Goal: Task Accomplishment & Management: Use online tool/utility

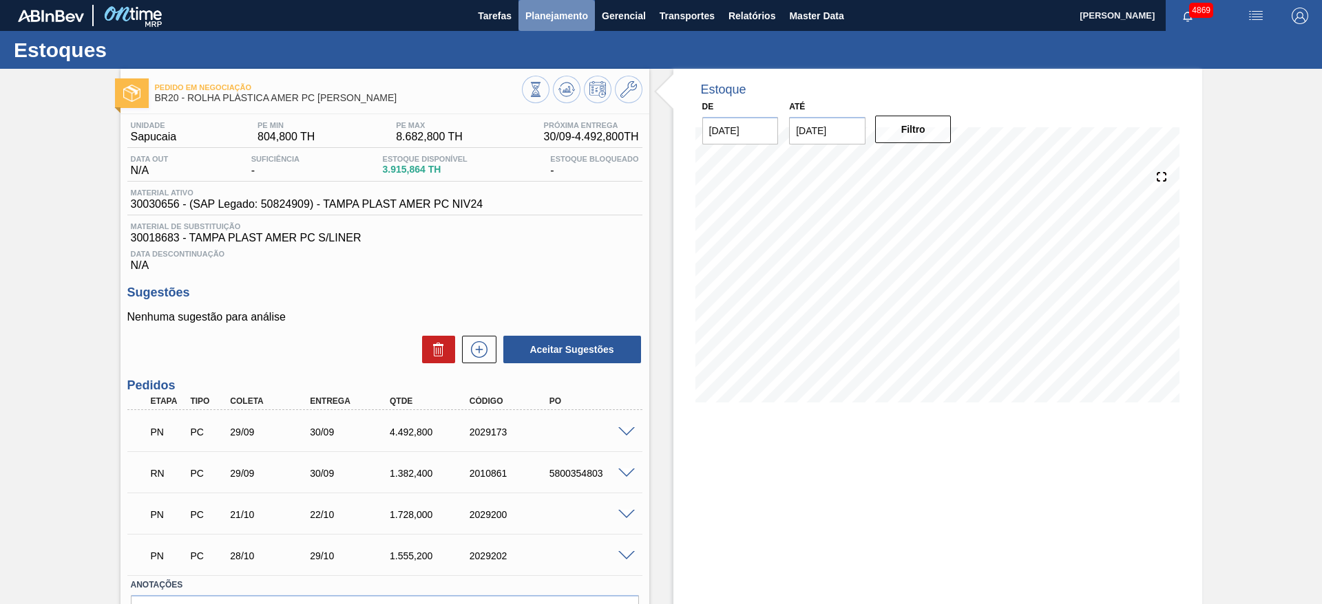
click at [579, 2] on button "Planejamento" at bounding box center [556, 15] width 76 height 31
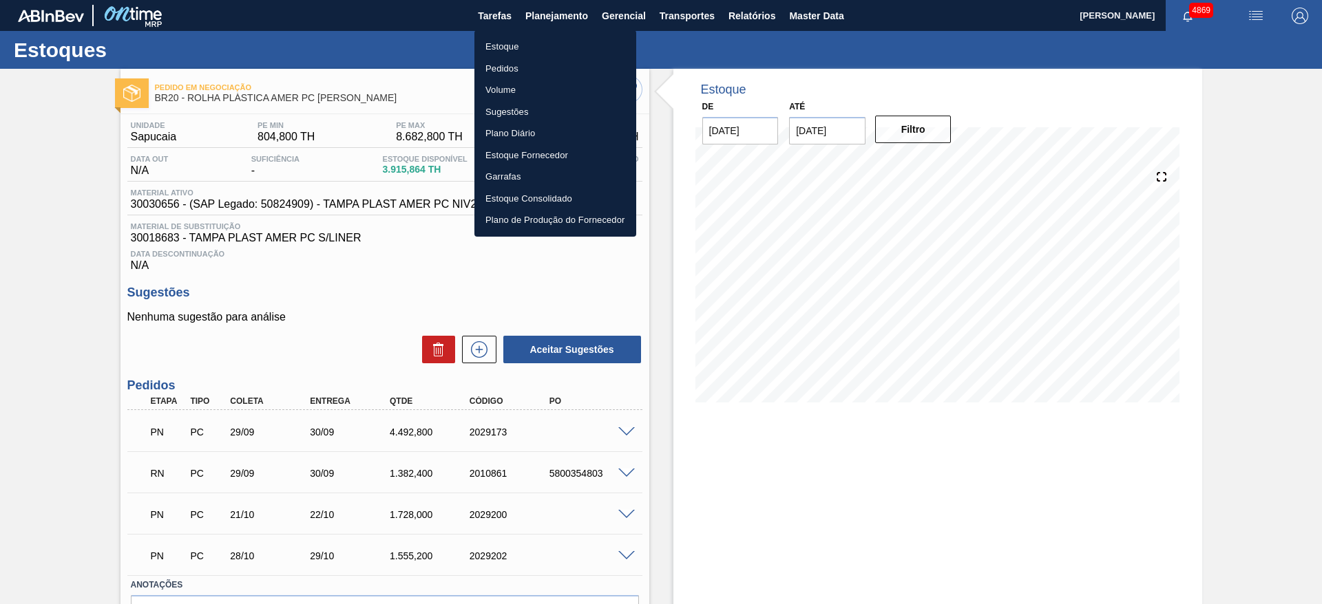
click at [489, 67] on li "Pedidos" at bounding box center [555, 69] width 162 height 22
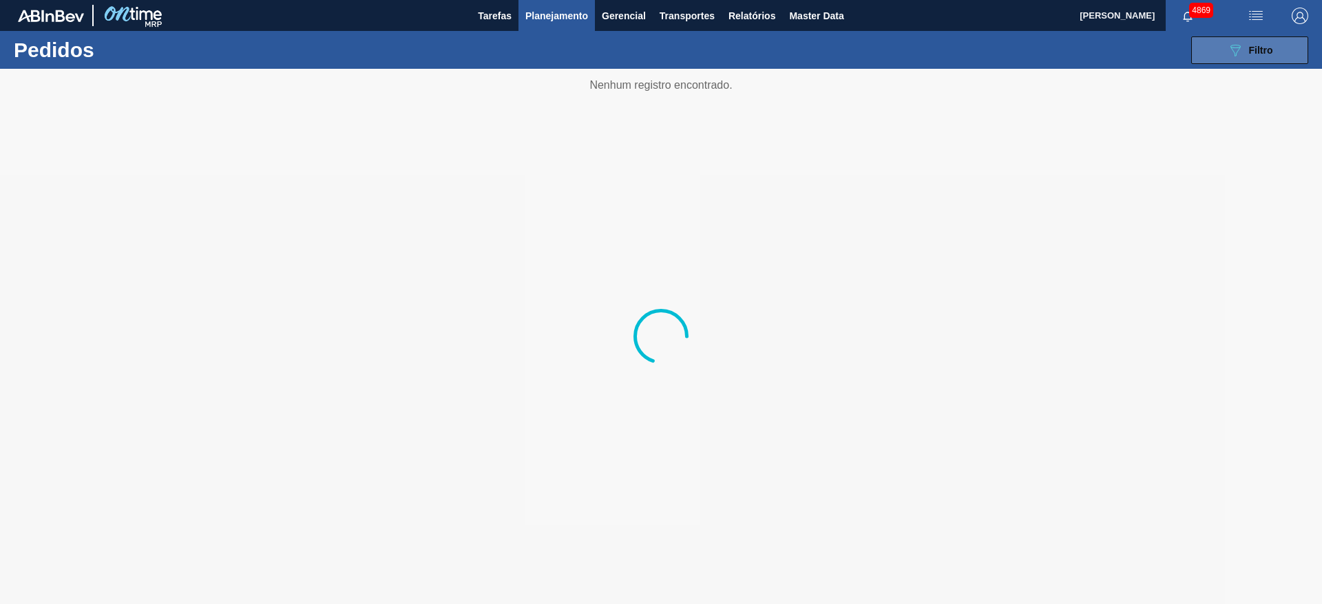
click at [1267, 54] on span "Filtro" at bounding box center [1261, 50] width 24 height 11
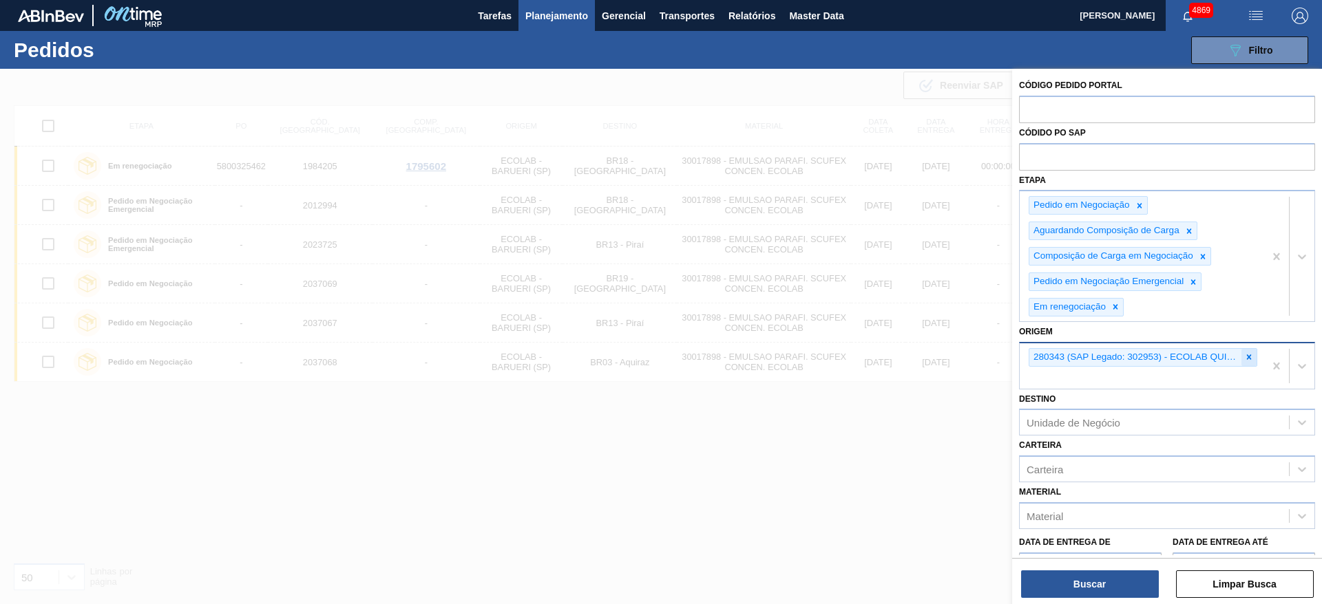
click at [1248, 356] on icon at bounding box center [1249, 357] width 5 height 5
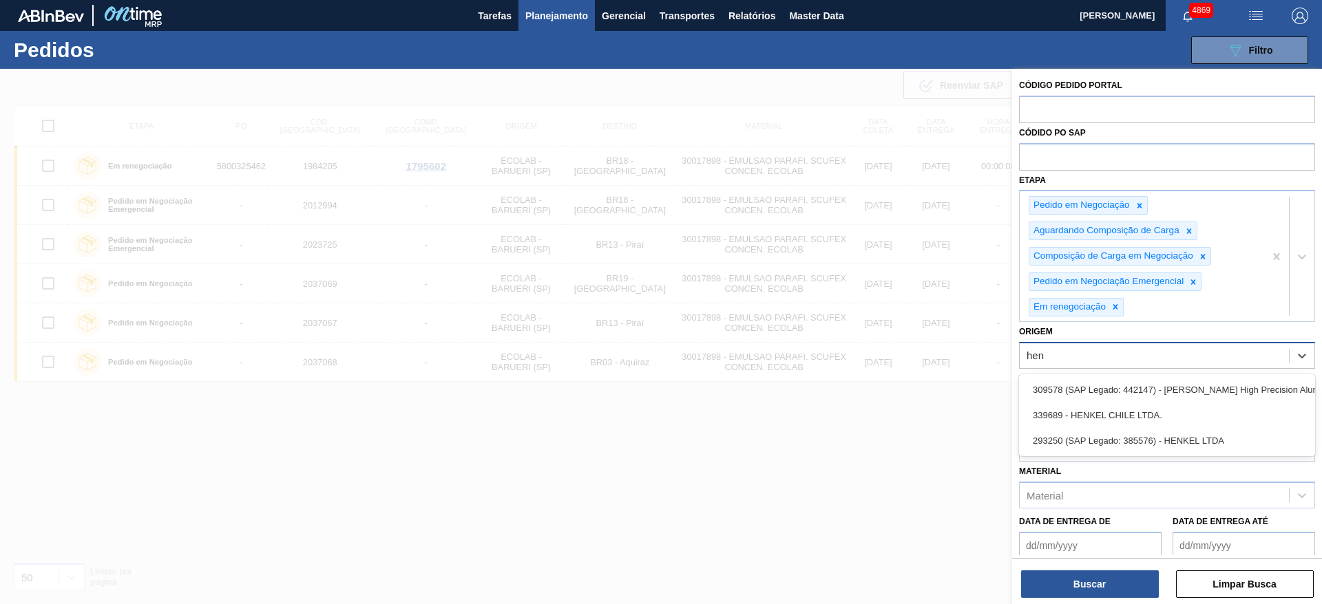
type input "henk"
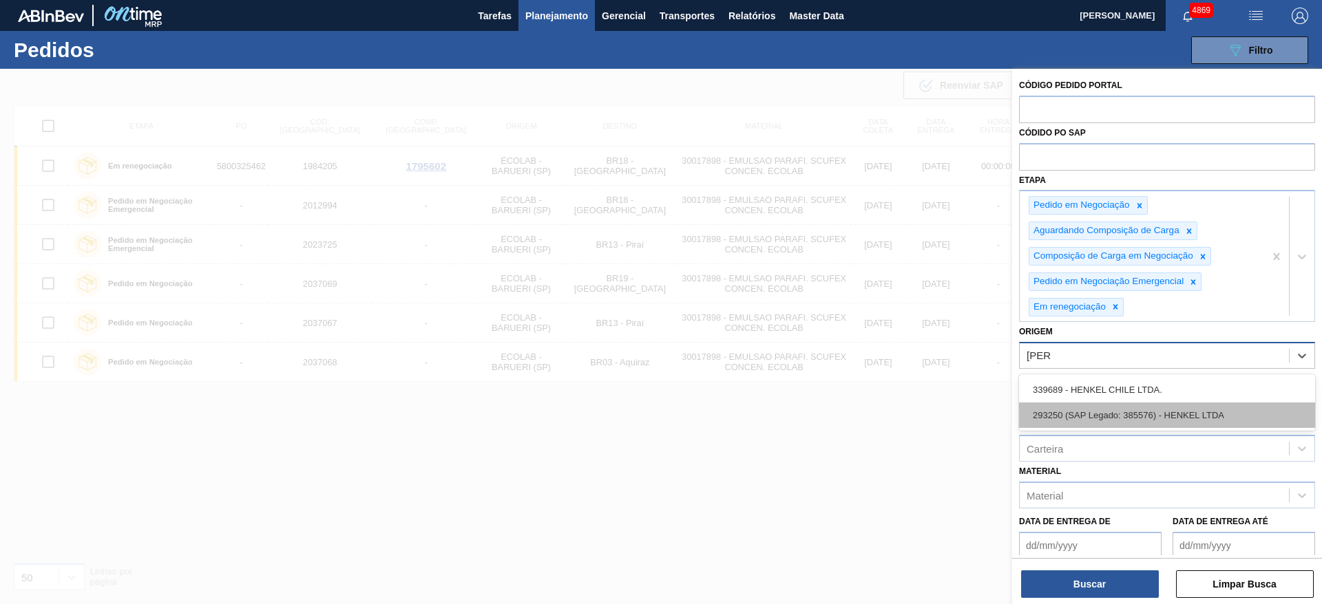
click at [1185, 417] on div "293250 (SAP Legado: 385576) - HENKEL LTDA" at bounding box center [1167, 415] width 296 height 25
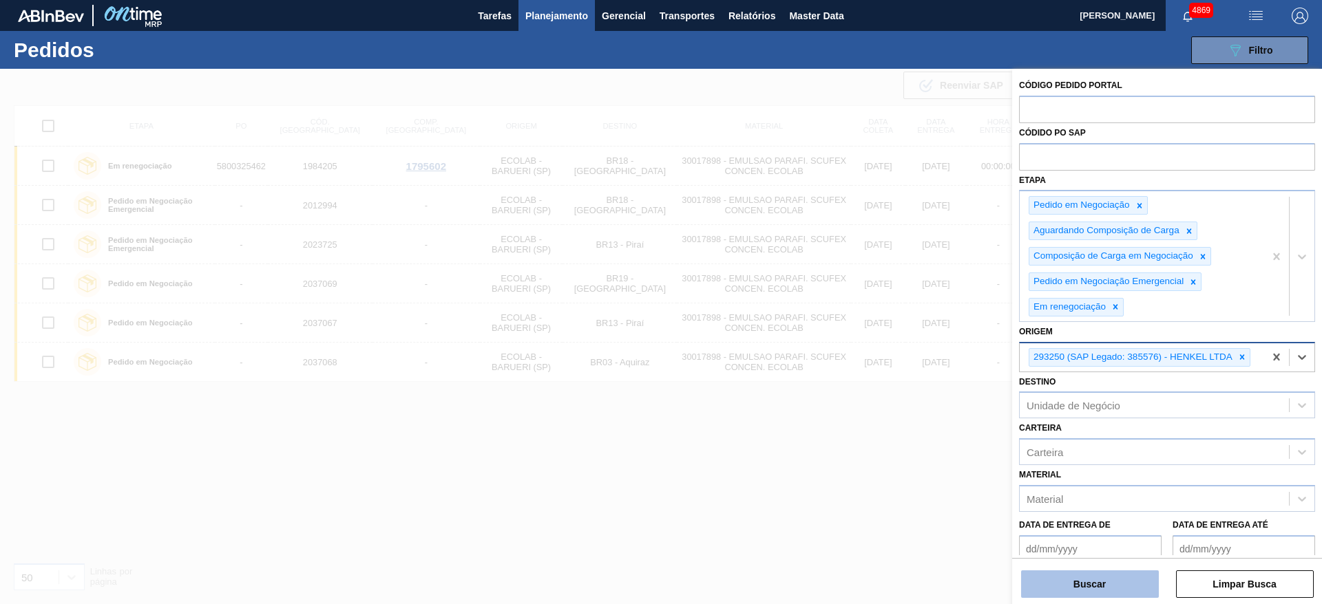
click at [1057, 585] on button "Buscar" at bounding box center [1090, 585] width 138 height 28
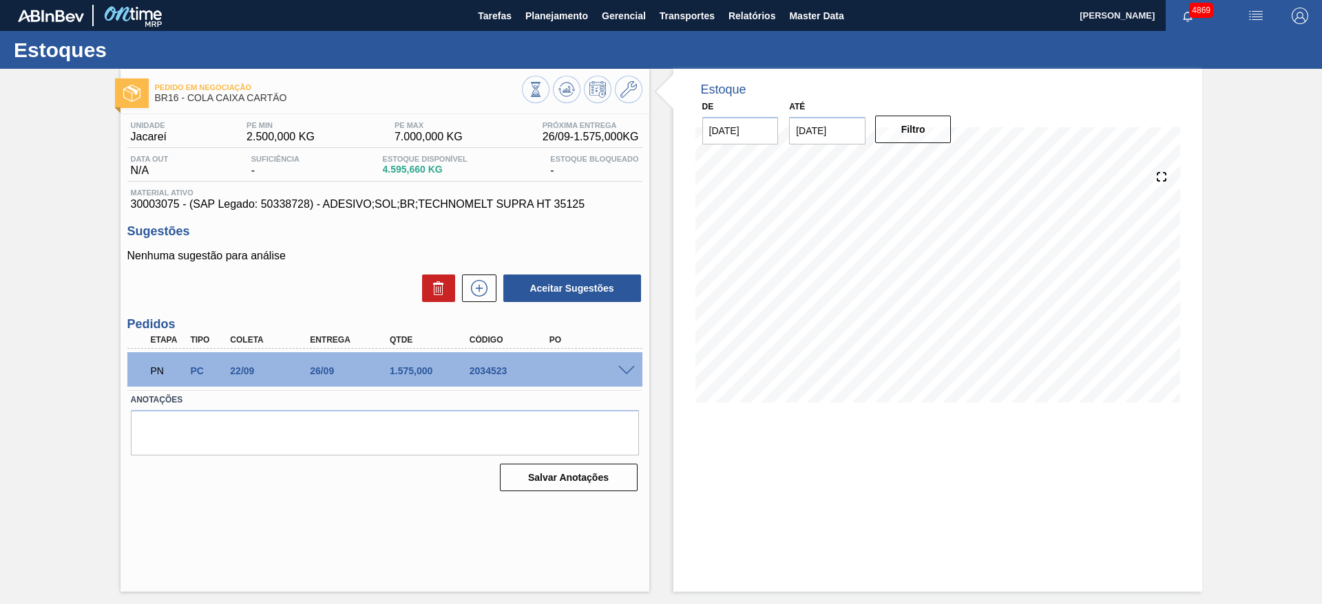
click at [621, 374] on span at bounding box center [626, 371] width 17 height 10
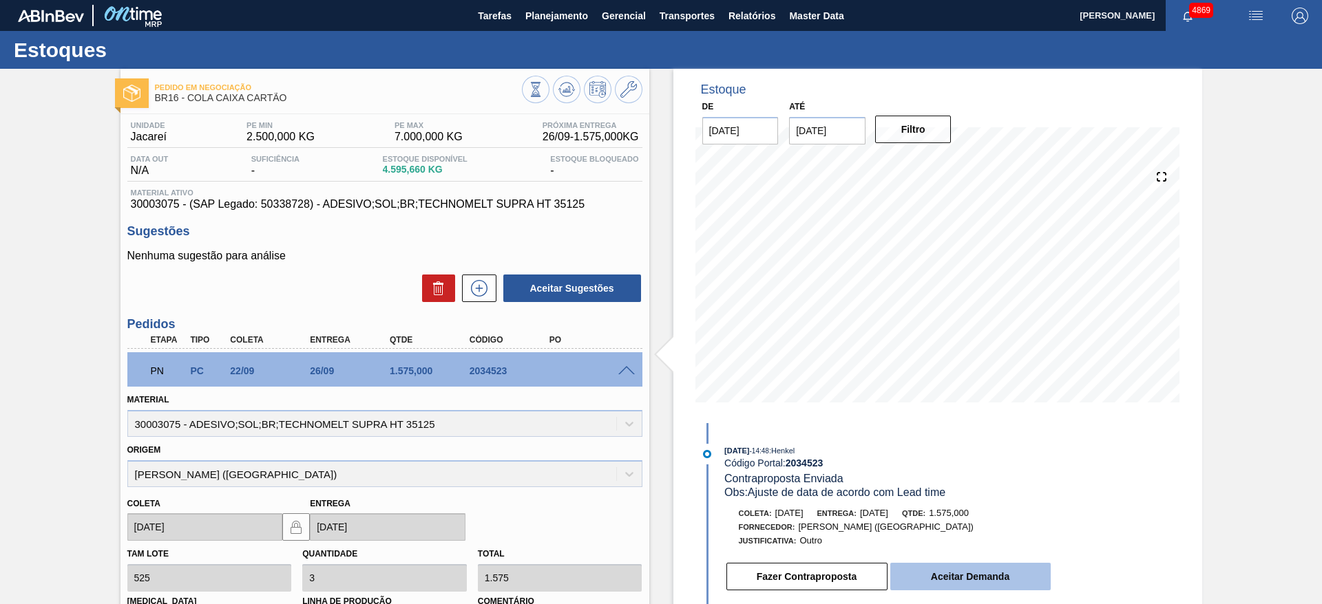
click at [955, 575] on button "Aceitar Demanda" at bounding box center [970, 577] width 160 height 28
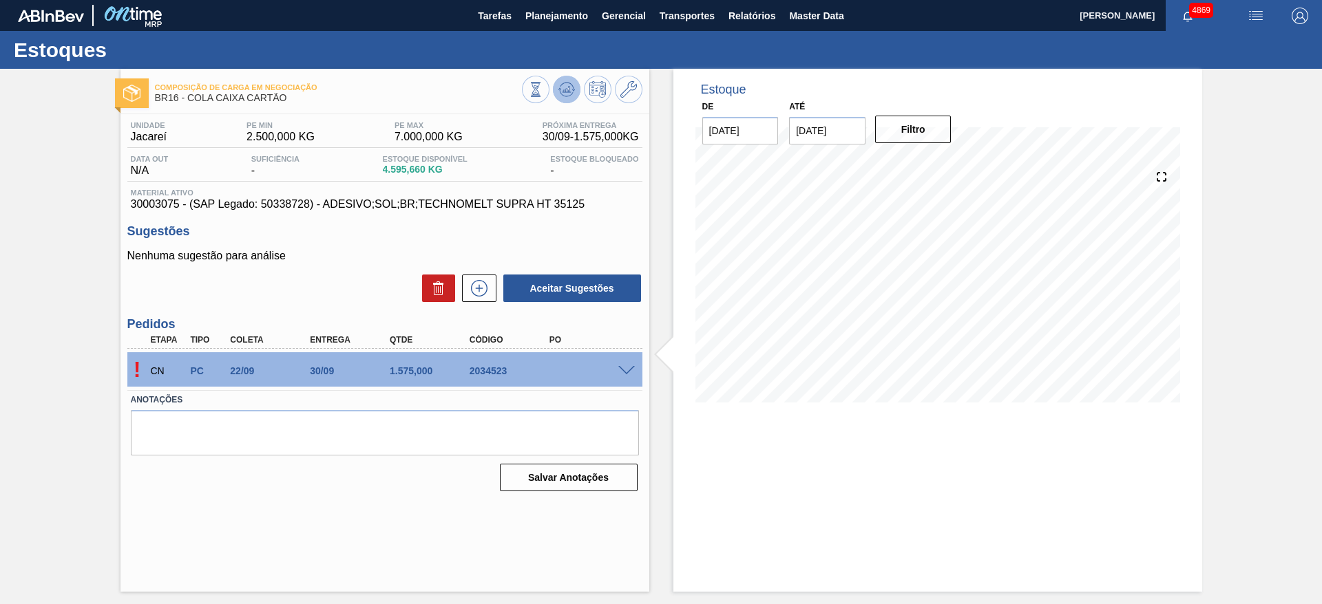
click at [568, 98] on button at bounding box center [567, 90] width 28 height 28
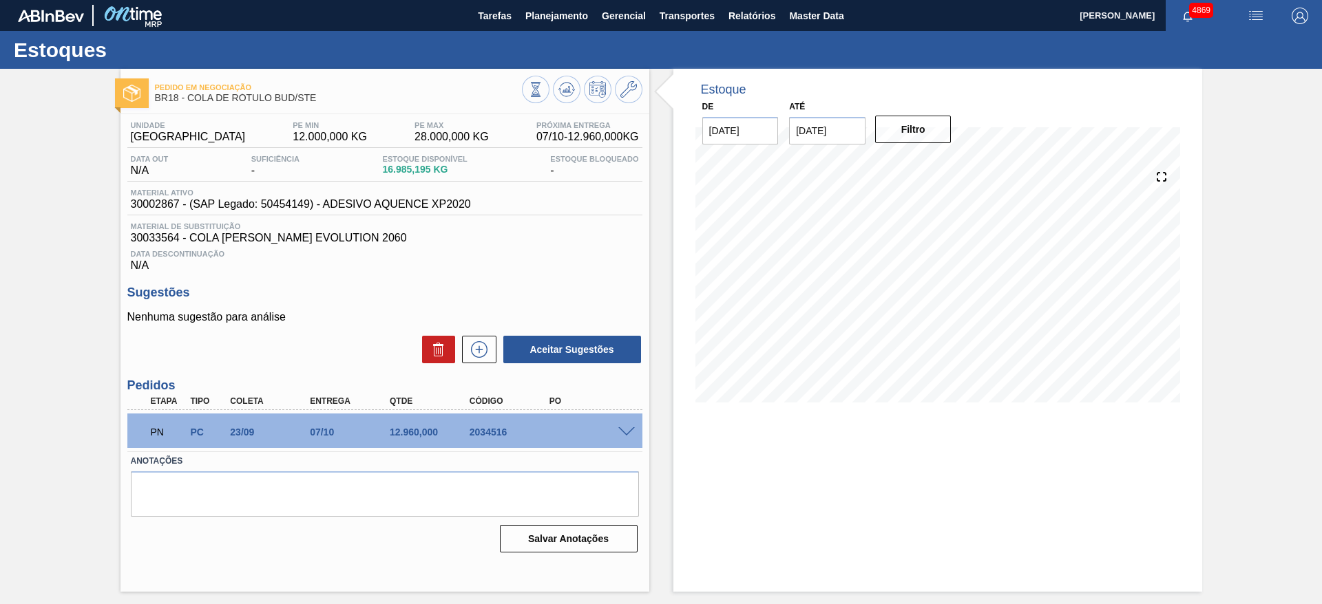
click at [629, 427] on span at bounding box center [626, 432] width 17 height 10
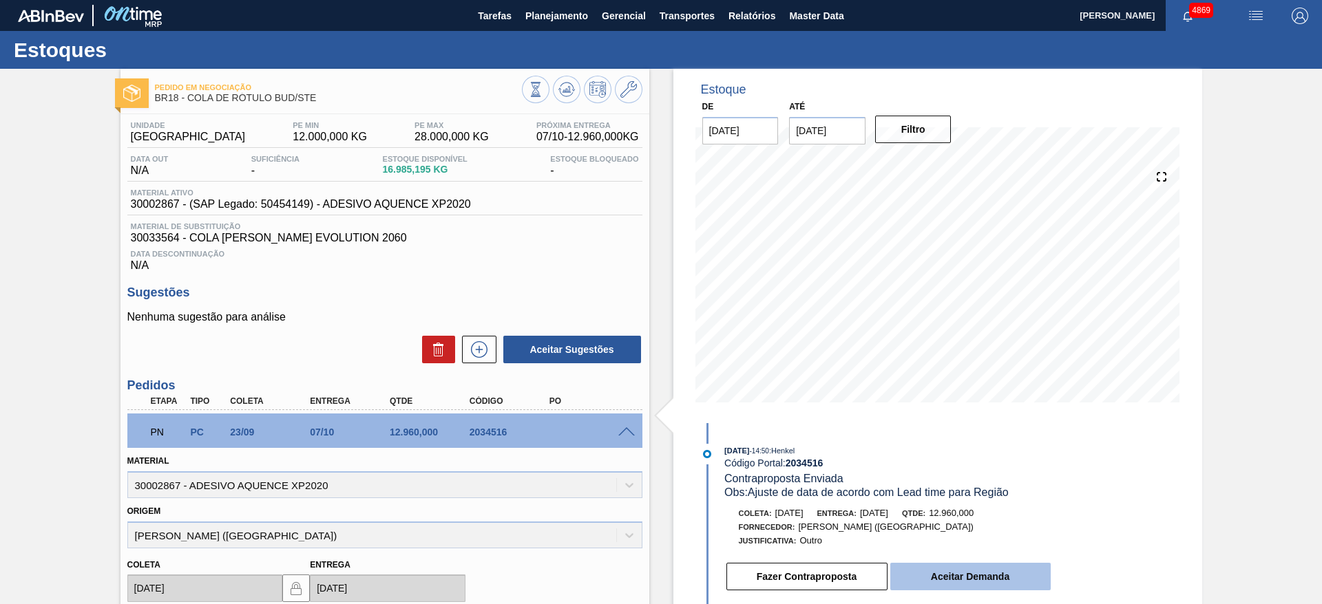
click at [995, 580] on button "Aceitar Demanda" at bounding box center [970, 577] width 160 height 28
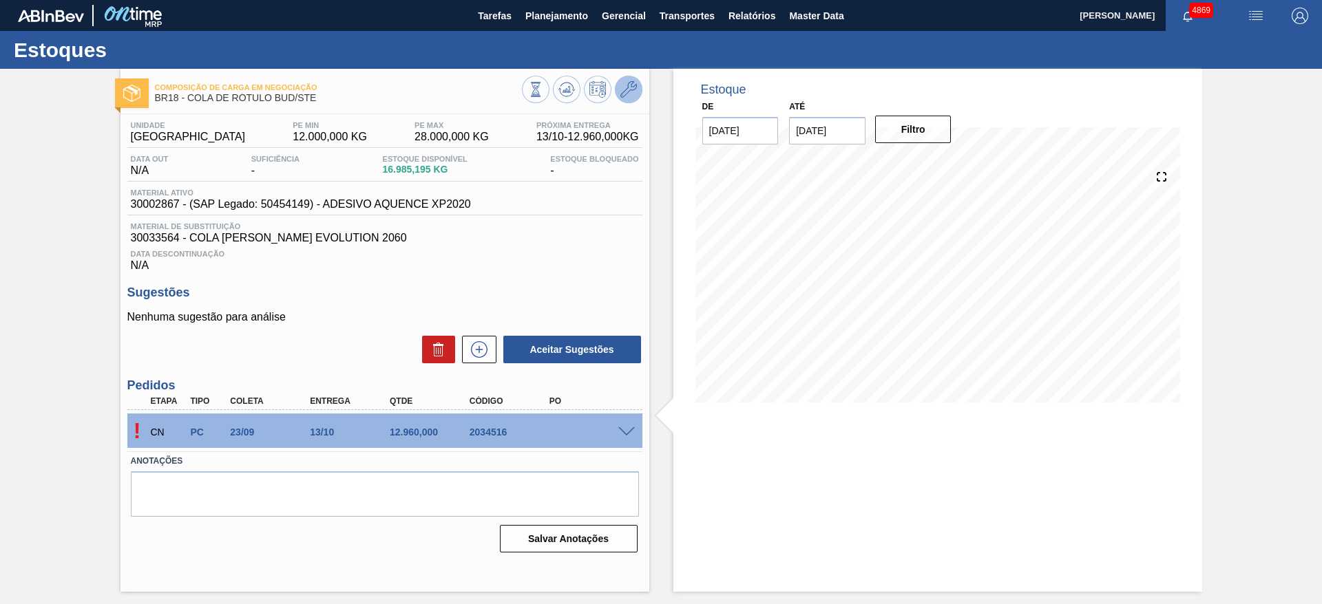
click at [630, 83] on icon at bounding box center [628, 89] width 17 height 17
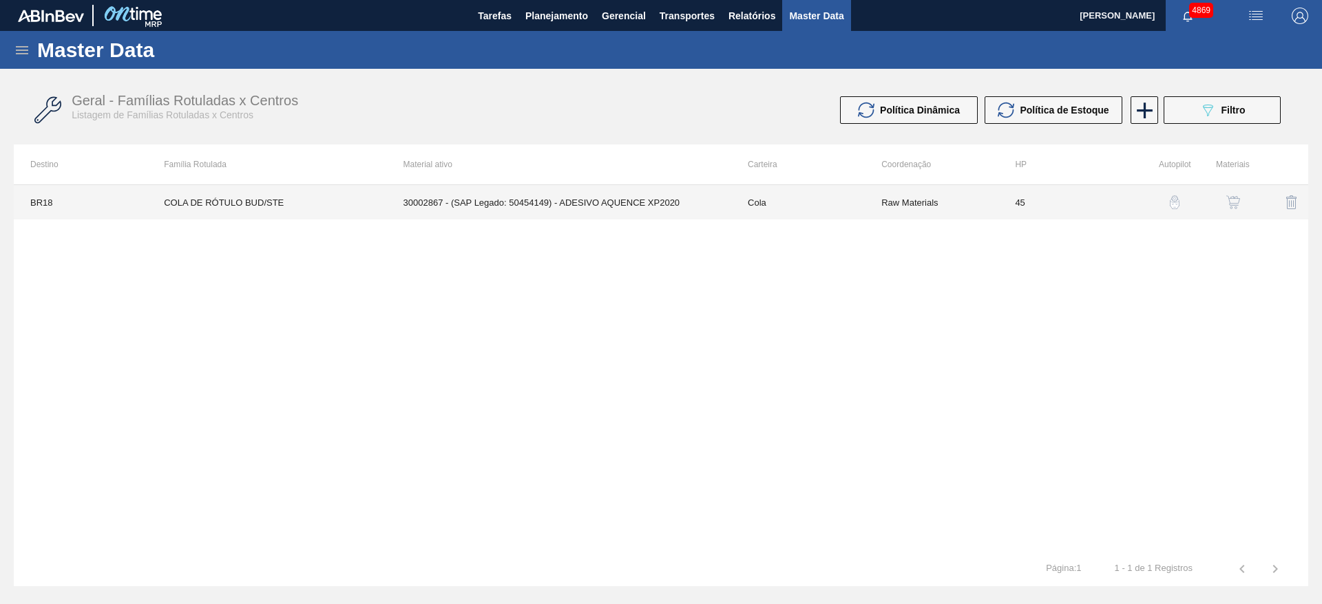
click at [618, 214] on td "30002867 - (SAP Legado: 50454149) - ADESIVO AQUENCE XP2020" at bounding box center [559, 202] width 344 height 34
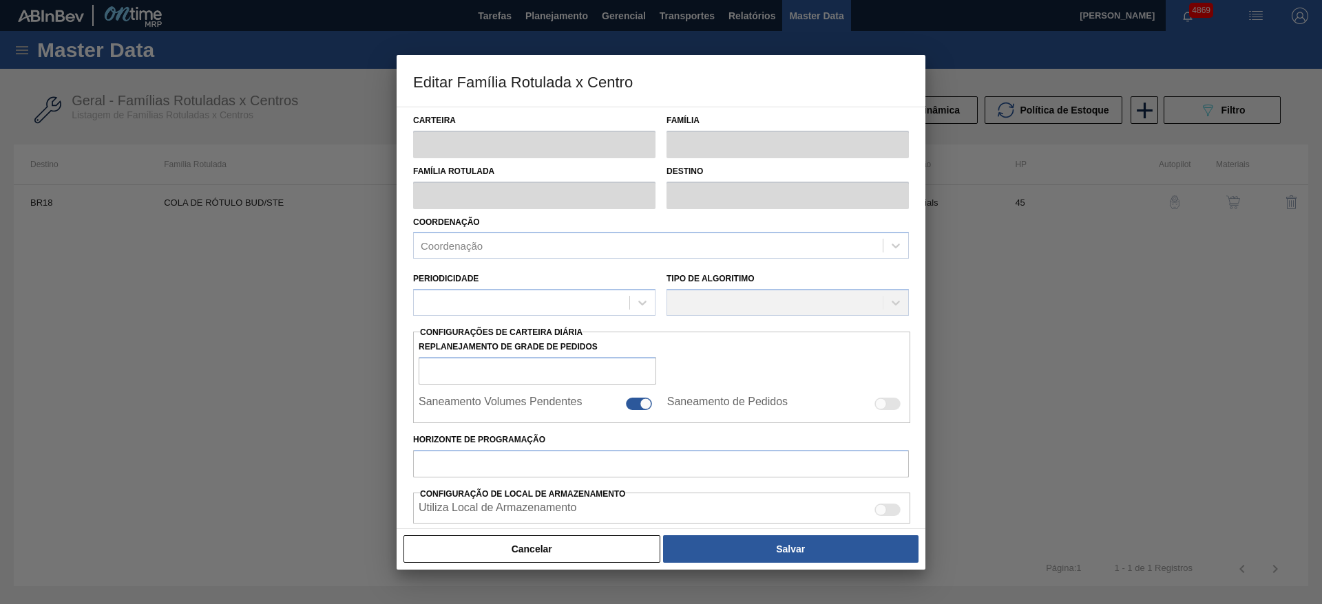
scroll to position [207, 0]
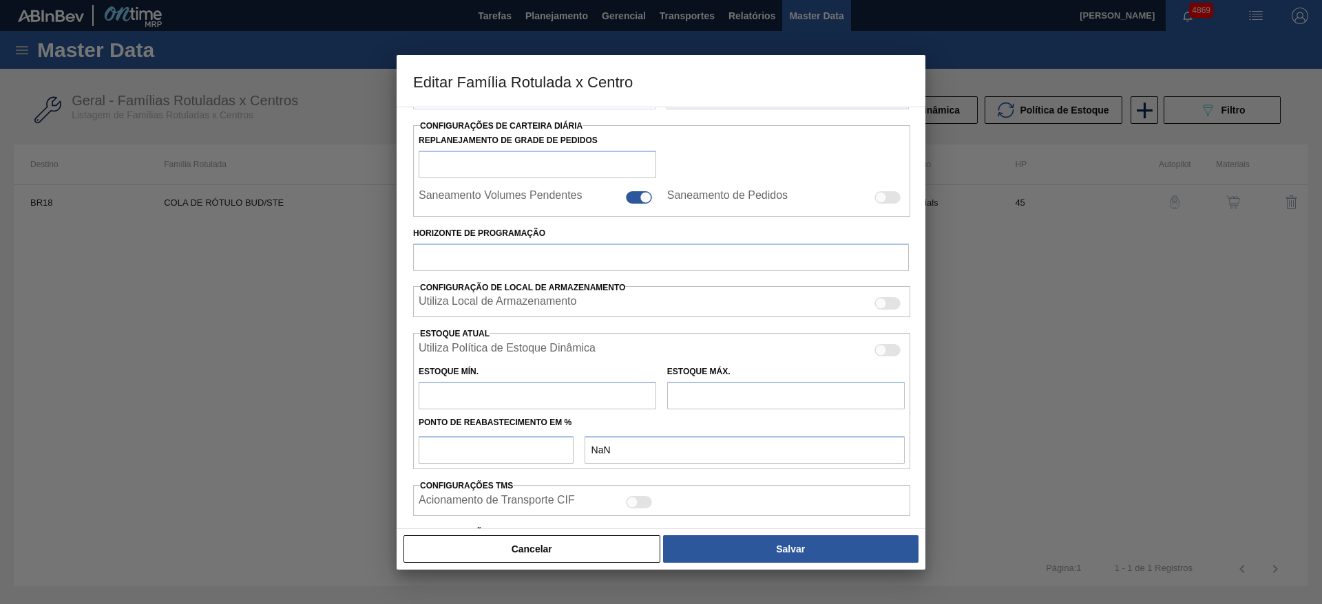
type input "Cola"
type input "COLA DE RÓTULO BUD/STE"
type input "BR18 - Pernambuco"
type input "45"
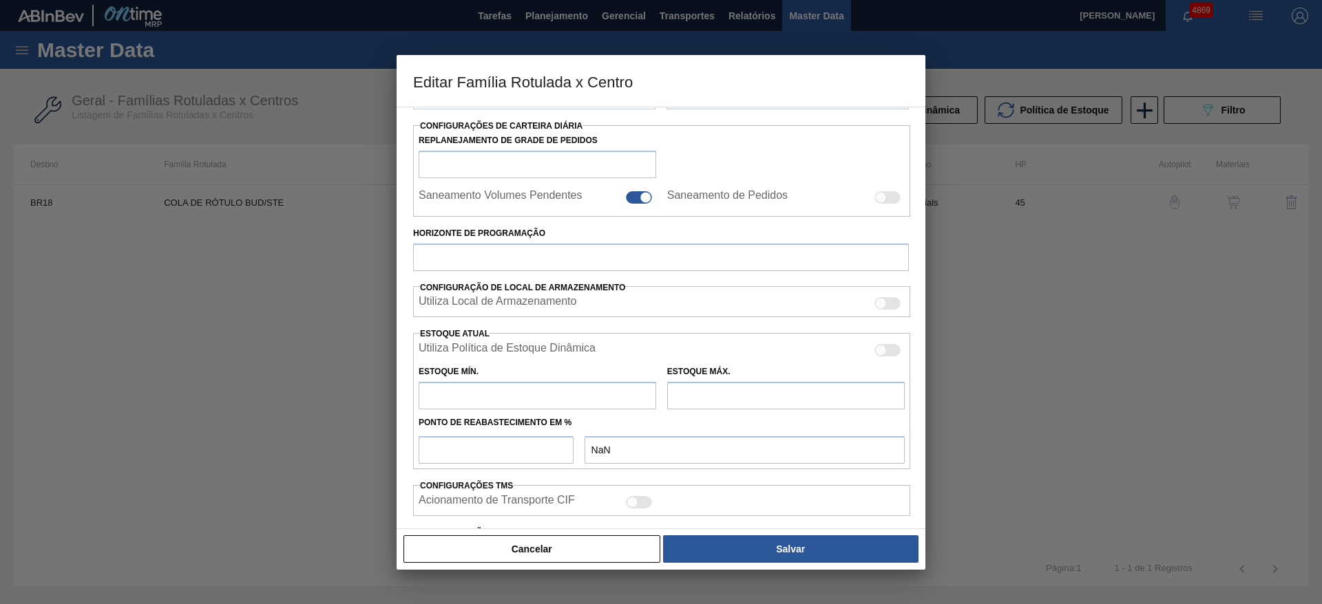
type input "12.000"
type input "28.000"
type input "65"
type input "22.400,000"
checkbox input "true"
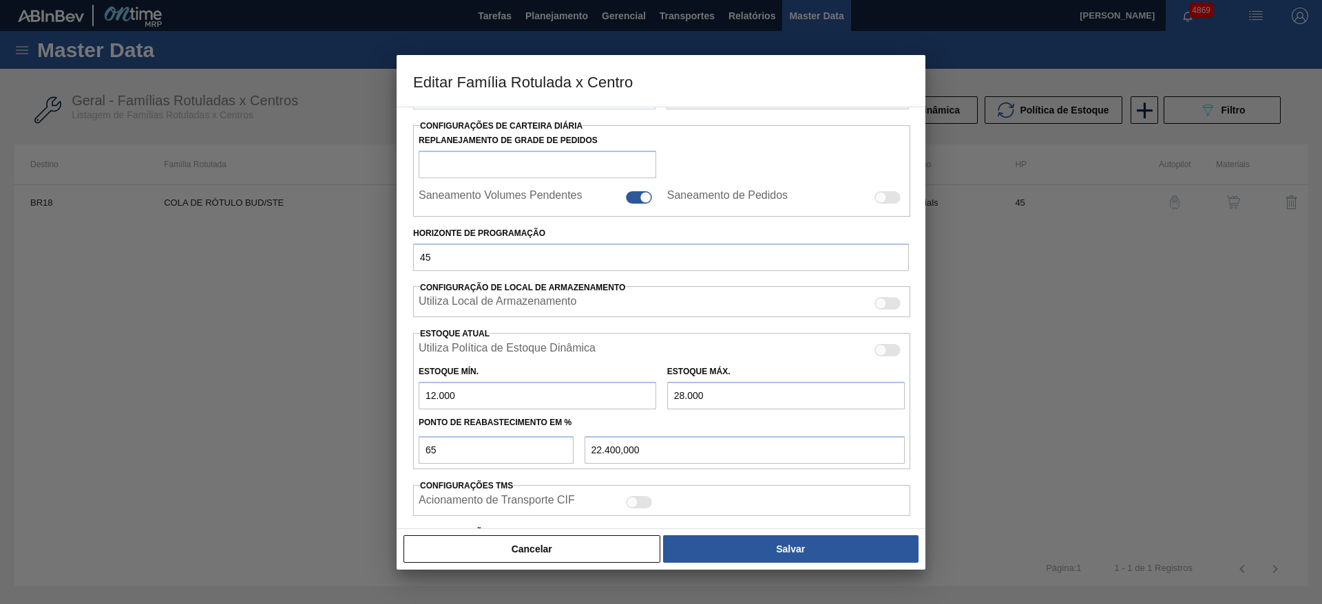
checkbox input "true"
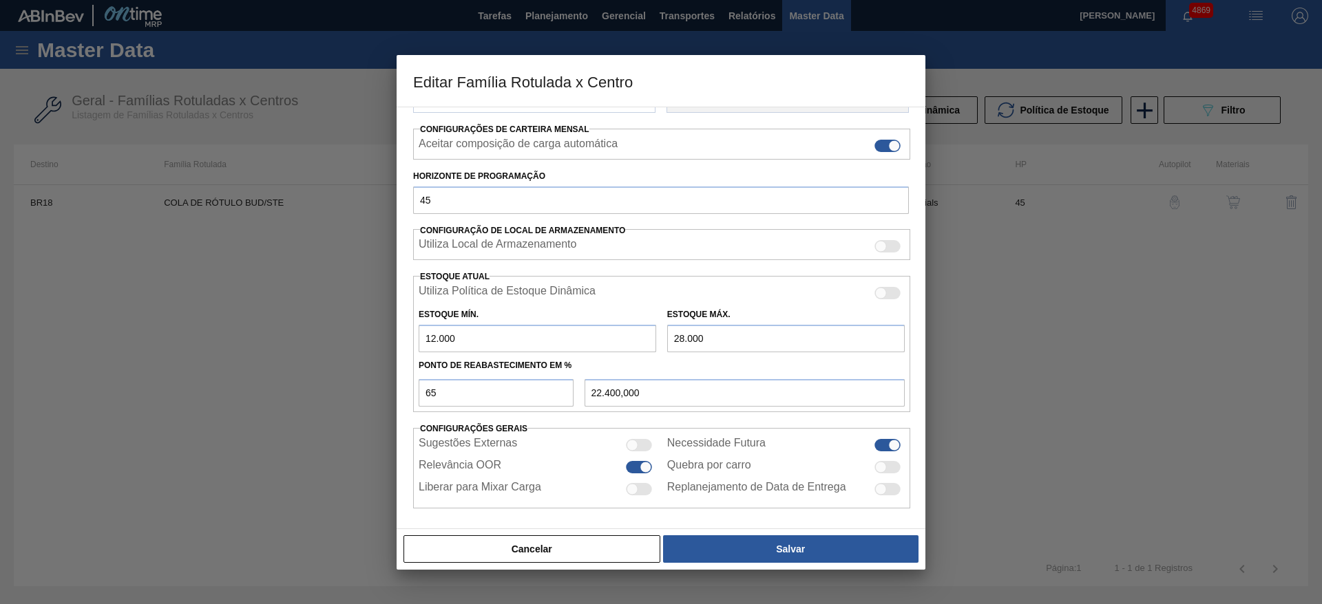
scroll to position [210, 0]
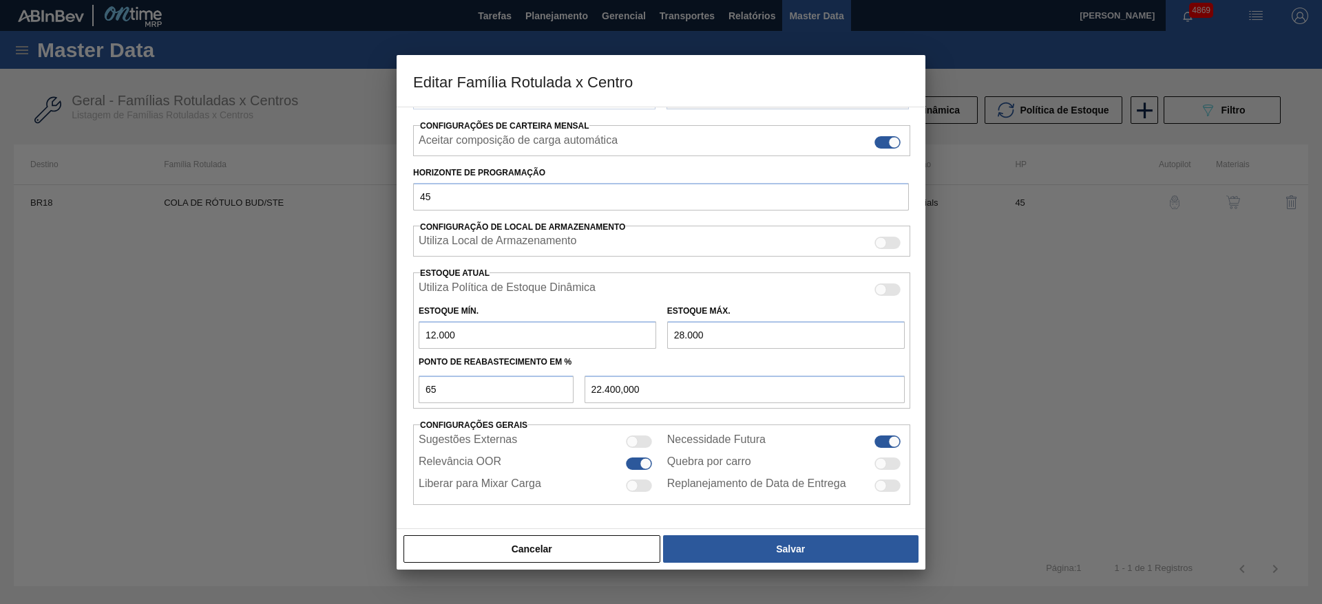
click at [434, 336] on input "12.000" at bounding box center [537, 335] width 237 height 28
type input "11.000"
type input "22.050,000"
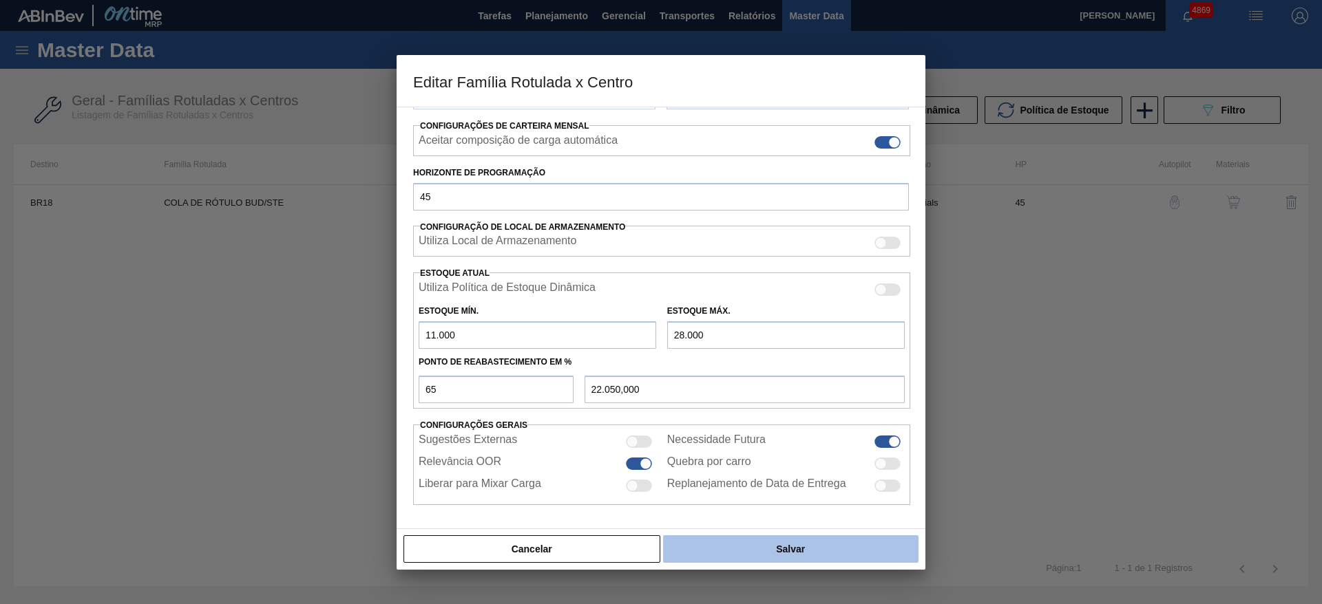
type input "11.000"
click at [755, 553] on button "Salvar" at bounding box center [790, 550] width 255 height 28
click at [783, 541] on button "Salvar" at bounding box center [790, 550] width 255 height 28
click at [721, 547] on button "Salvar" at bounding box center [790, 550] width 255 height 28
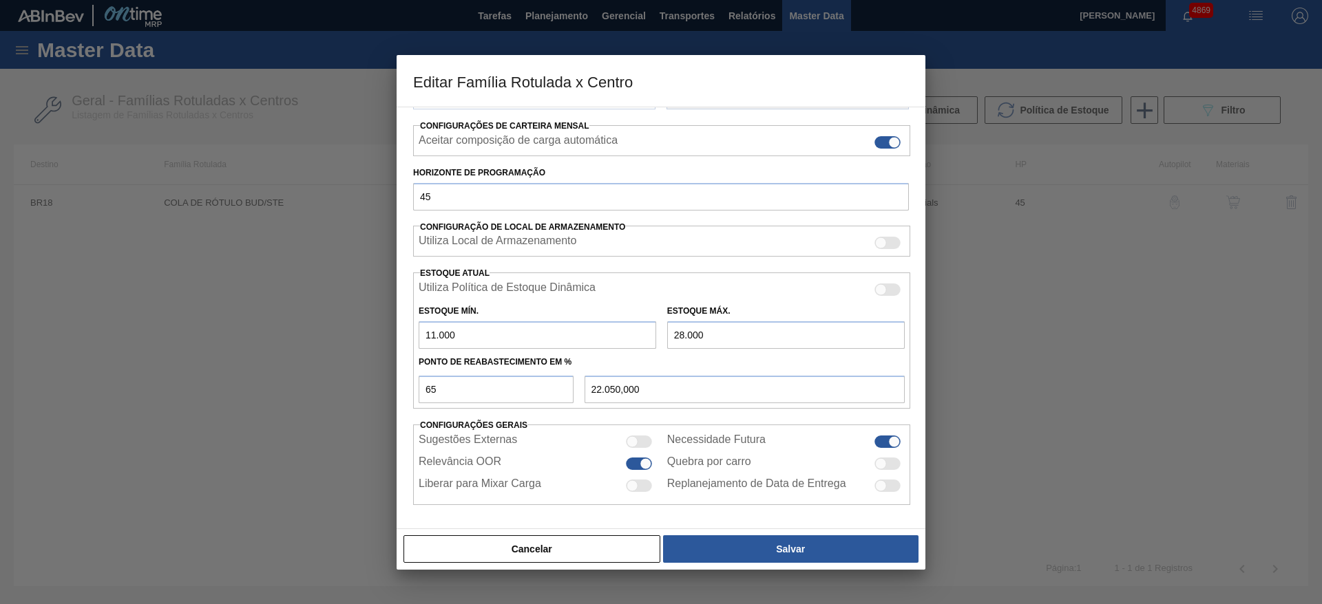
click at [684, 339] on input "28.000" at bounding box center [785, 335] width 237 height 28
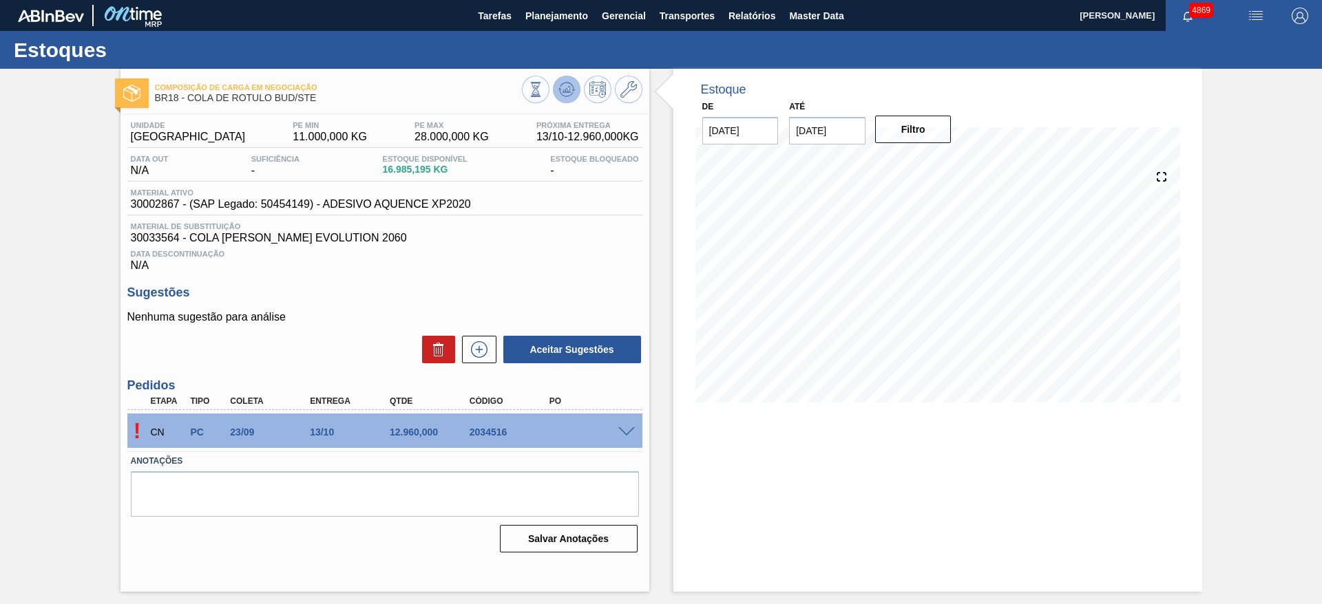
click at [564, 78] on button at bounding box center [567, 90] width 28 height 28
click at [624, 431] on span at bounding box center [626, 432] width 17 height 10
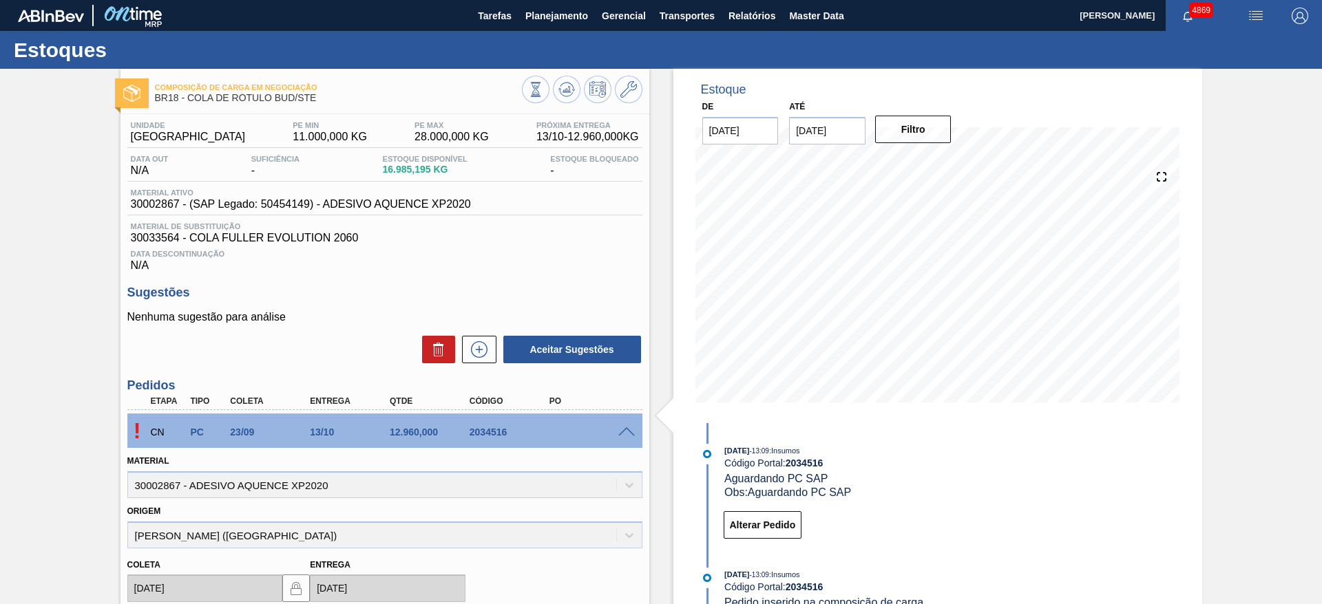
scroll to position [207, 0]
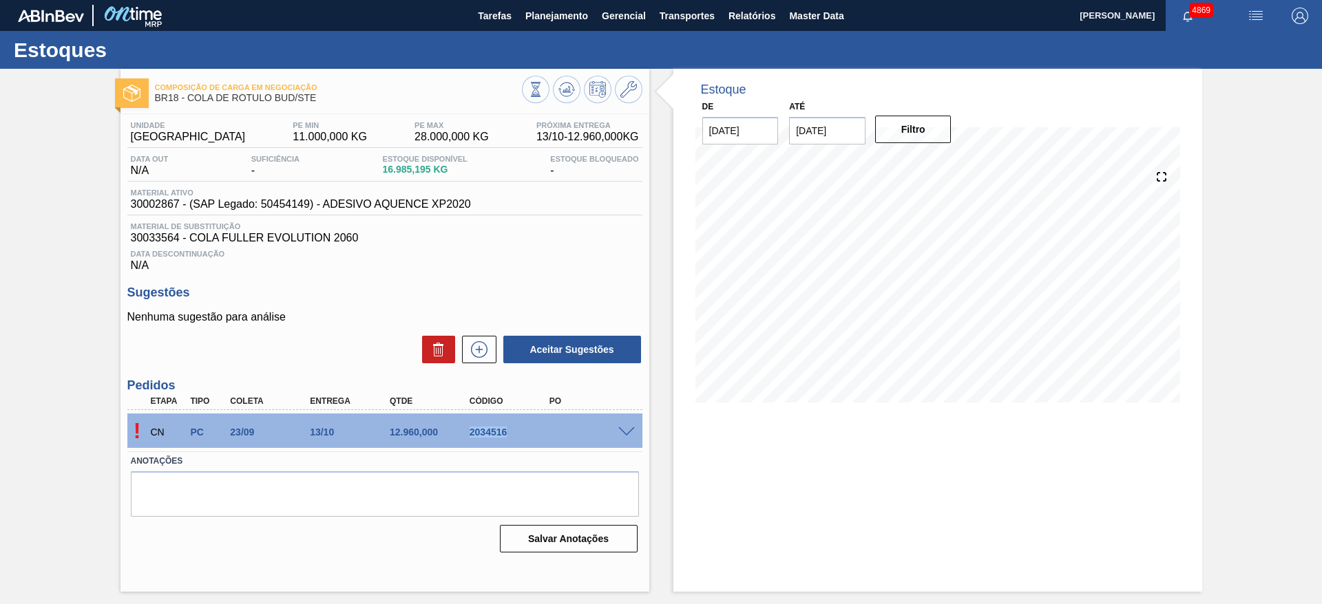
drag, startPoint x: 436, startPoint y: 432, endPoint x: 521, endPoint y: 436, distance: 85.5
click at [521, 436] on div "CN PC 23/09 13/10 12.960,000 2034516" at bounding box center [381, 431] width 478 height 28
copy div "2034516"
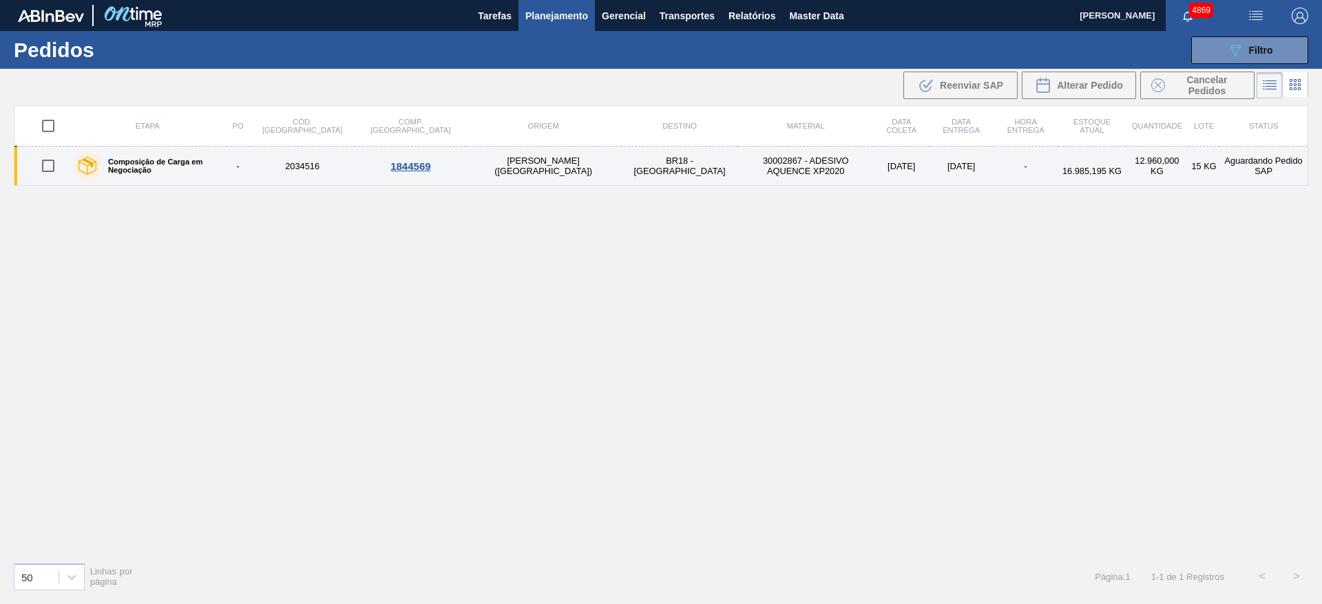
click at [390, 165] on div "1844569" at bounding box center [410, 166] width 106 height 12
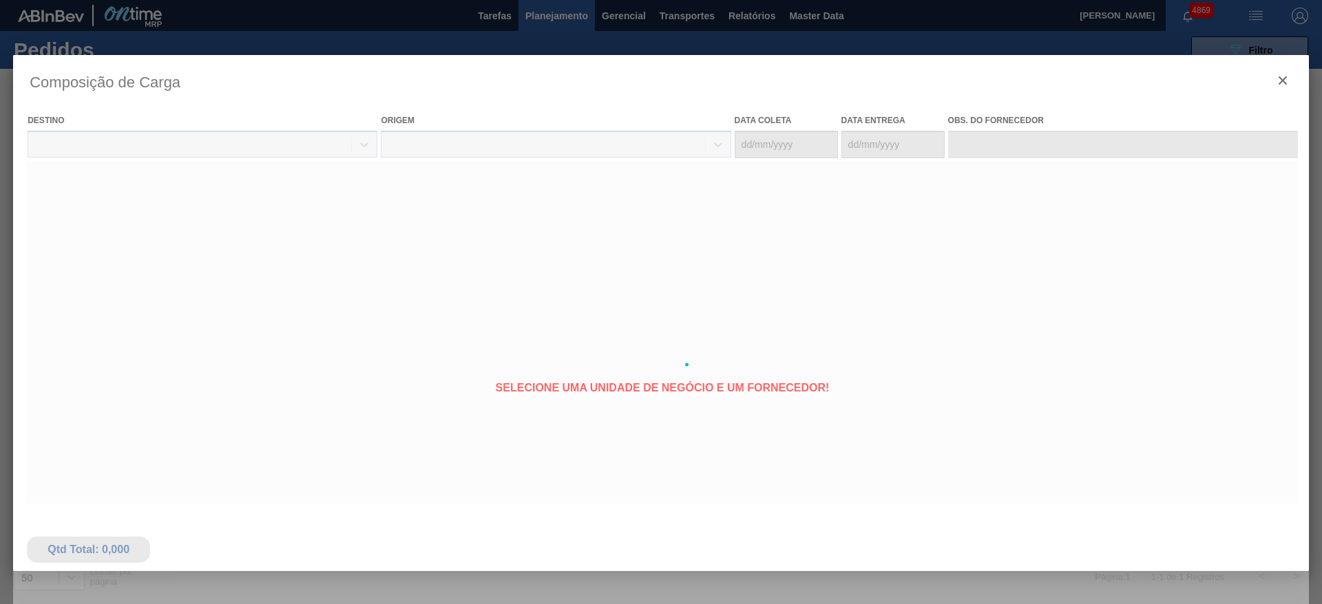
type coleta "[DATE]"
type entrega "13/10/2025"
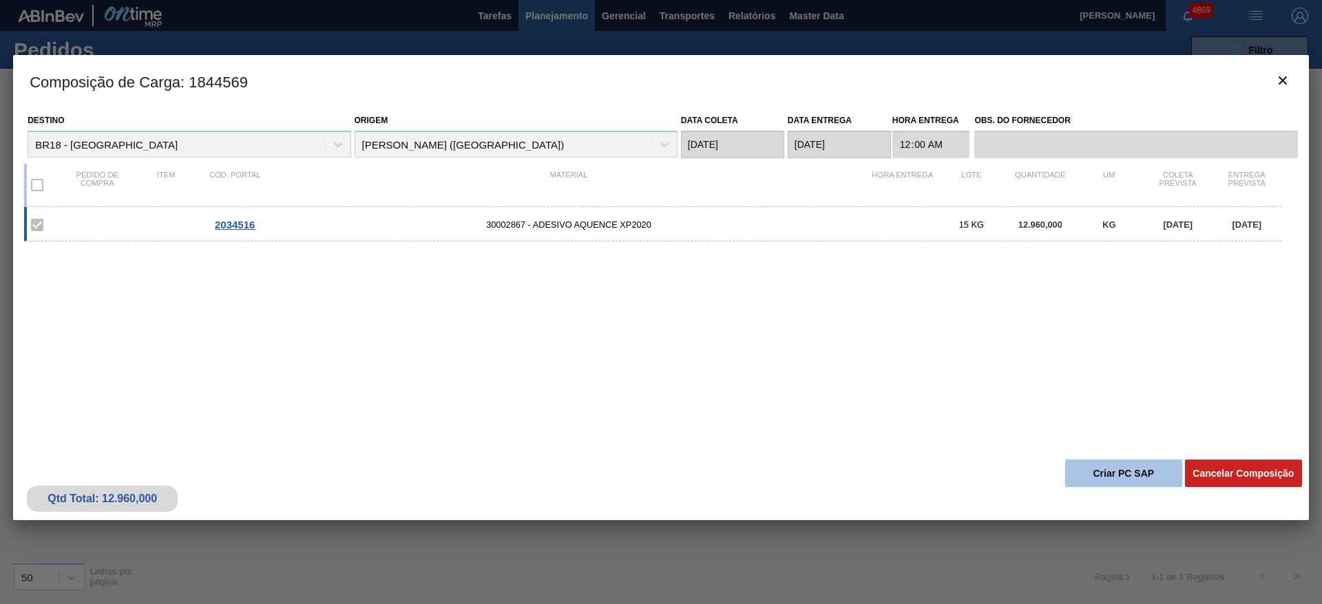
click at [1111, 477] on button "Criar PC SAP" at bounding box center [1123, 474] width 117 height 28
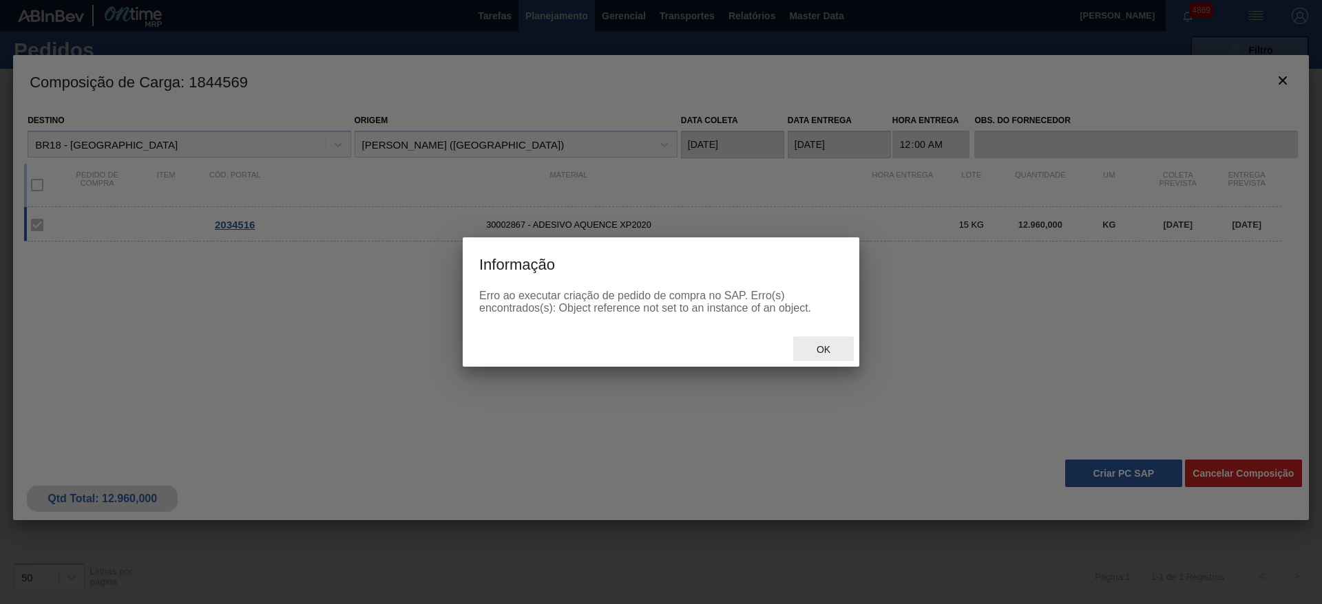
click at [836, 357] on div "Ok" at bounding box center [823, 349] width 61 height 25
